Goal: Check status: Check status

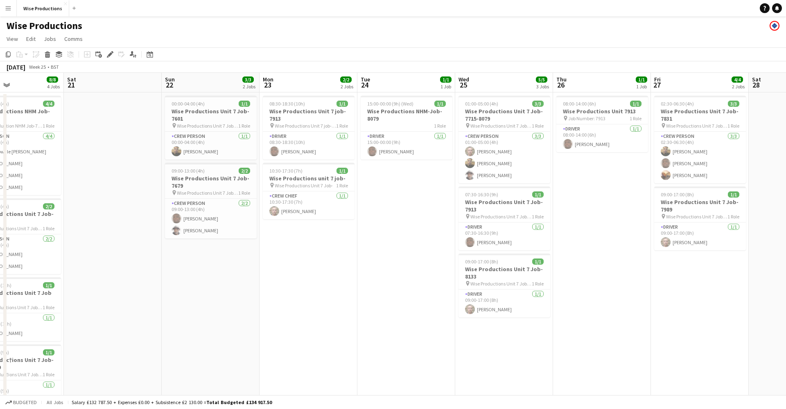
click at [393, 210] on app-date-cell "15:00-00:00 (9h) (Wed) 1/1 Wise Productions NHM-Job-8079 1 Role Driver [DATE] 1…" at bounding box center [406, 260] width 98 height 335
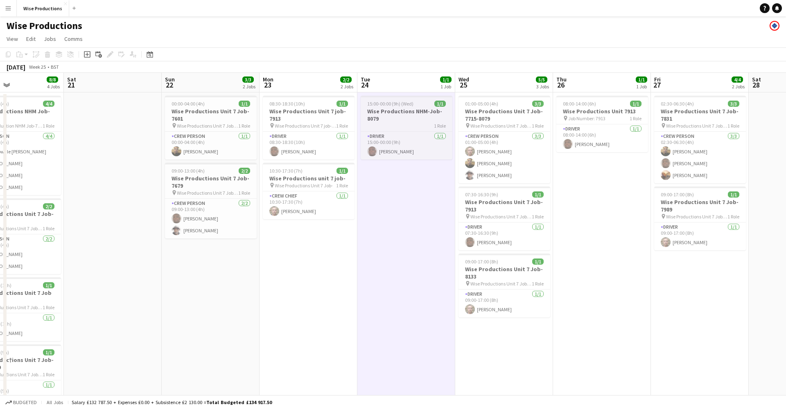
click at [410, 129] on app-job-card "15:00-00:00 (9h) (Wed) 1/1 Wise Productions NHM-Job-8079 1 Role Driver [DATE] 1…" at bounding box center [407, 128] width 92 height 64
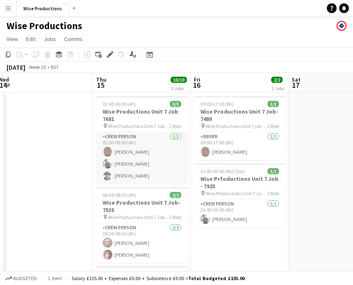
scroll to position [0, 299]
